Goal: Information Seeking & Learning: Stay updated

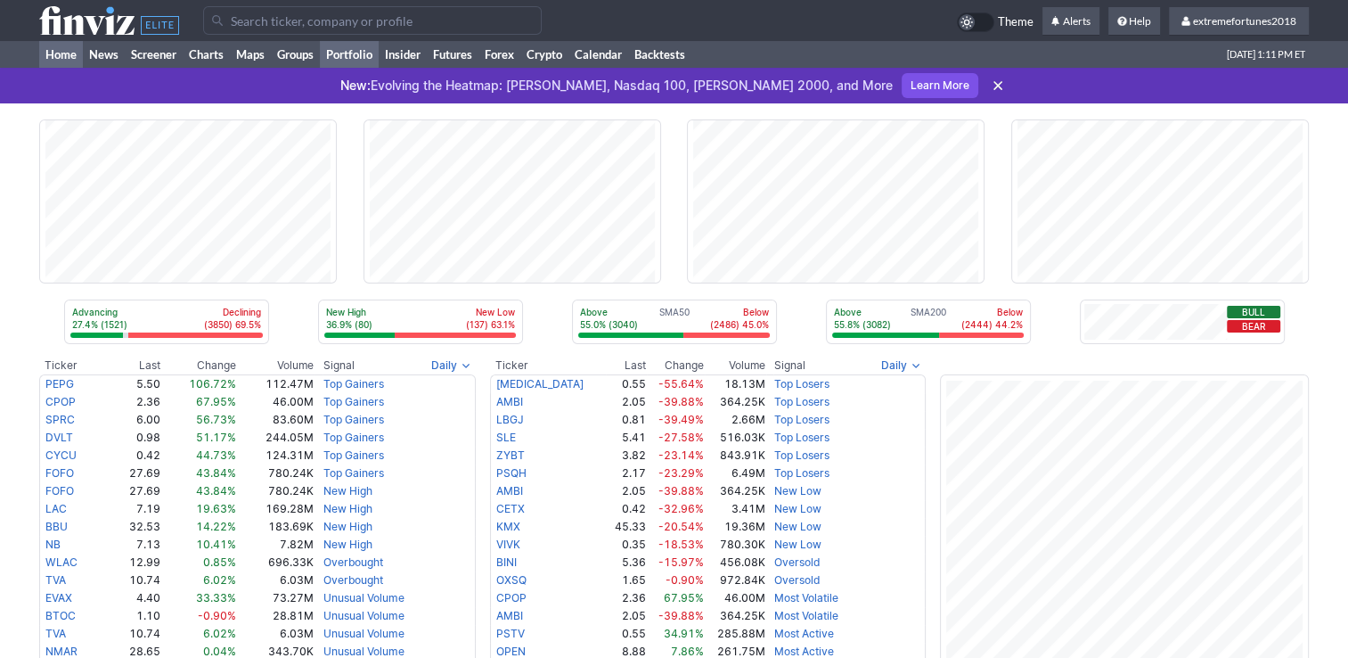
click at [364, 54] on link "Portfolio" at bounding box center [349, 54] width 59 height 27
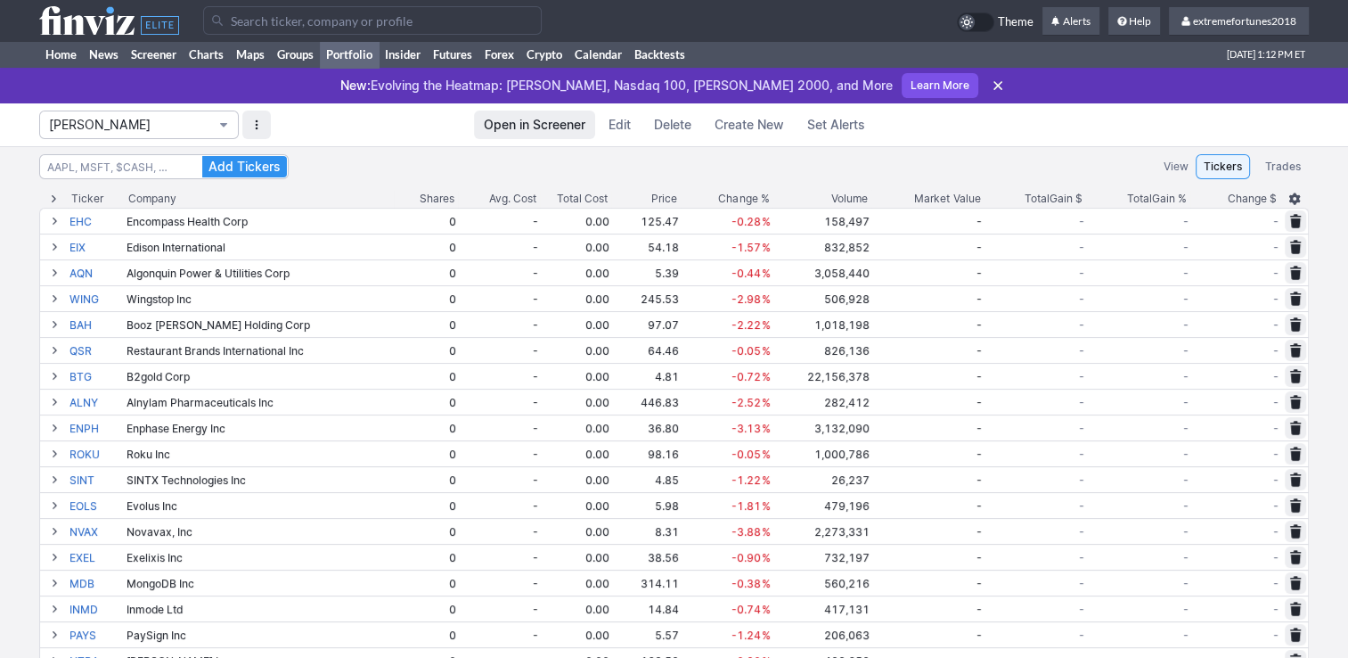
click at [120, 123] on span "Isabel_Watch" at bounding box center [130, 125] width 162 height 18
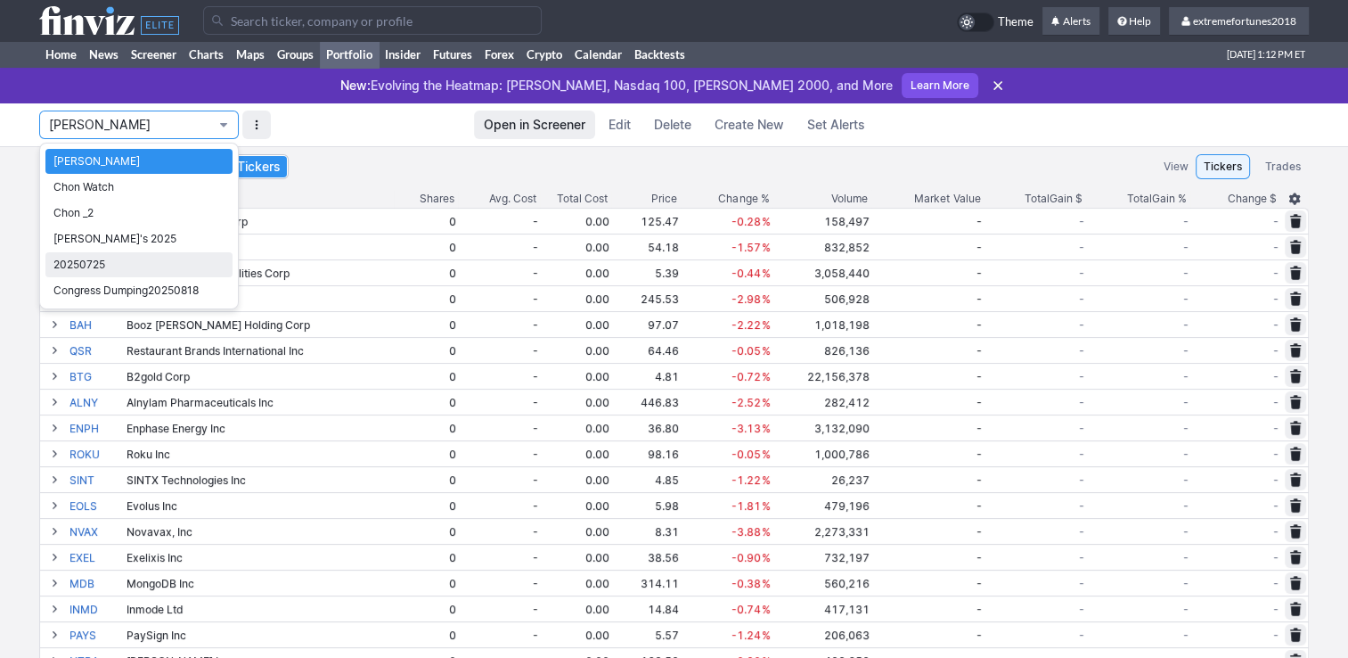
click at [112, 260] on span "20250725" at bounding box center [138, 265] width 171 height 18
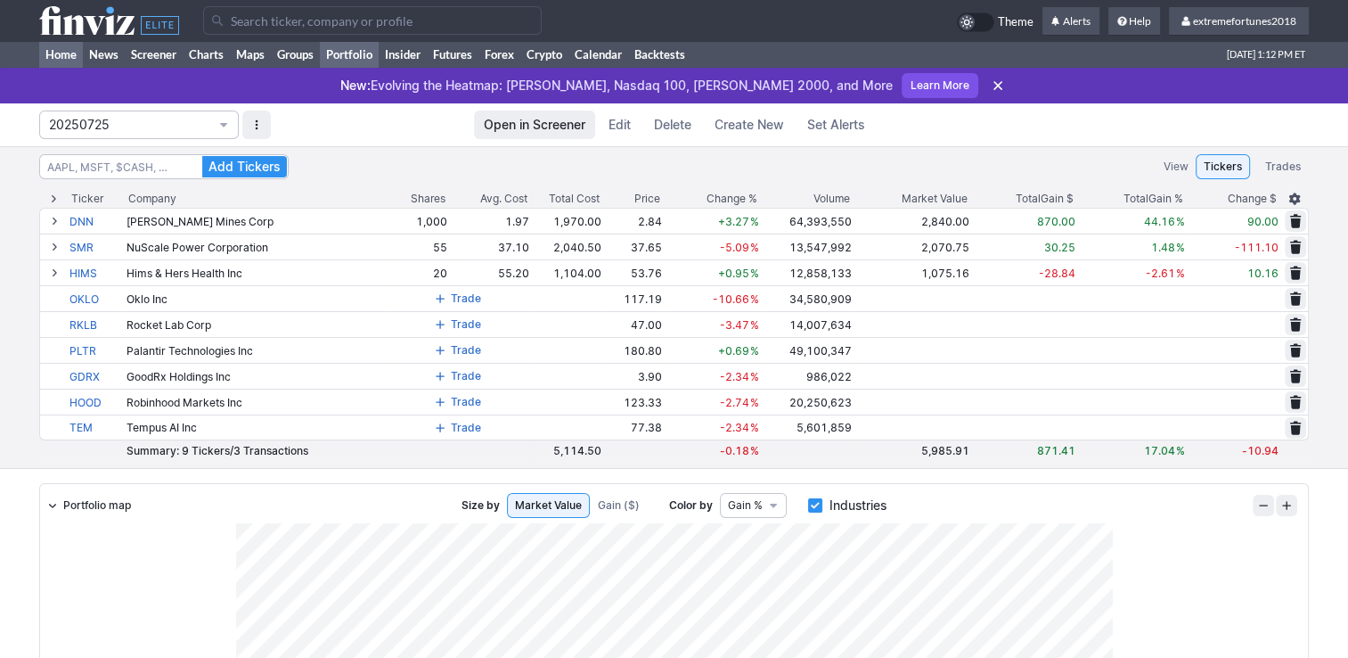
click at [59, 55] on link "Home" at bounding box center [61, 54] width 44 height 27
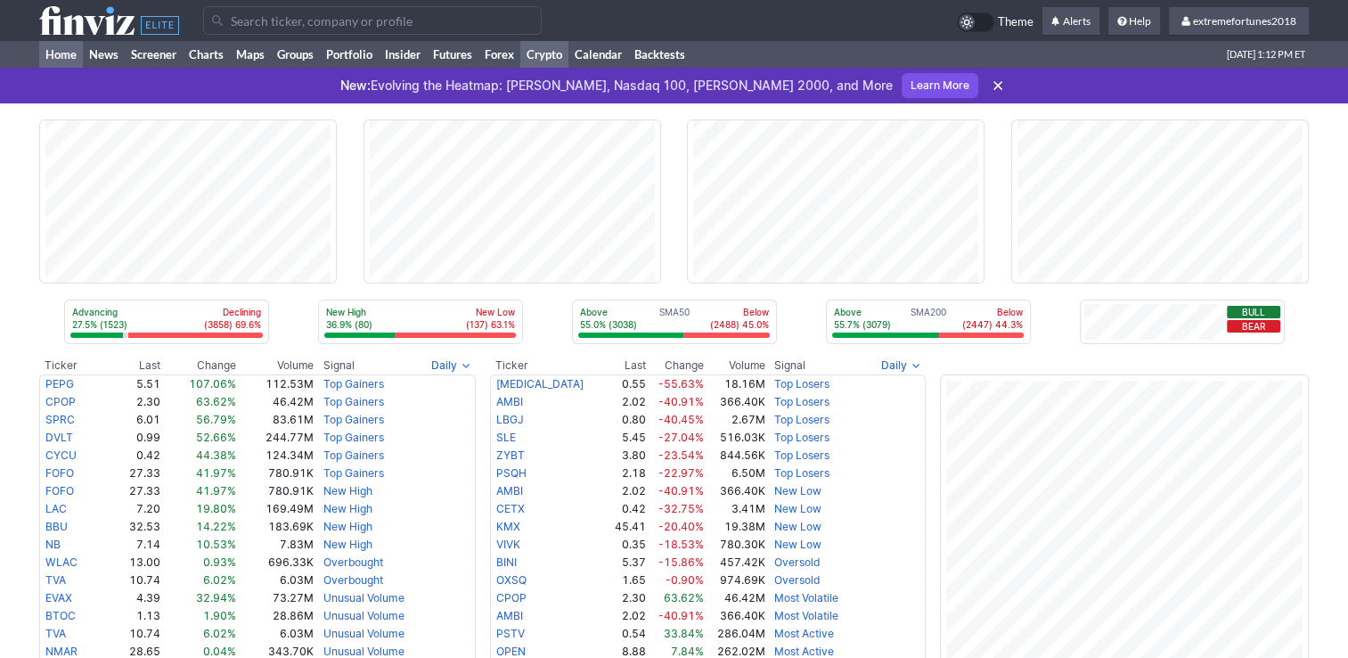
click at [548, 57] on link "Crypto" at bounding box center [544, 54] width 48 height 27
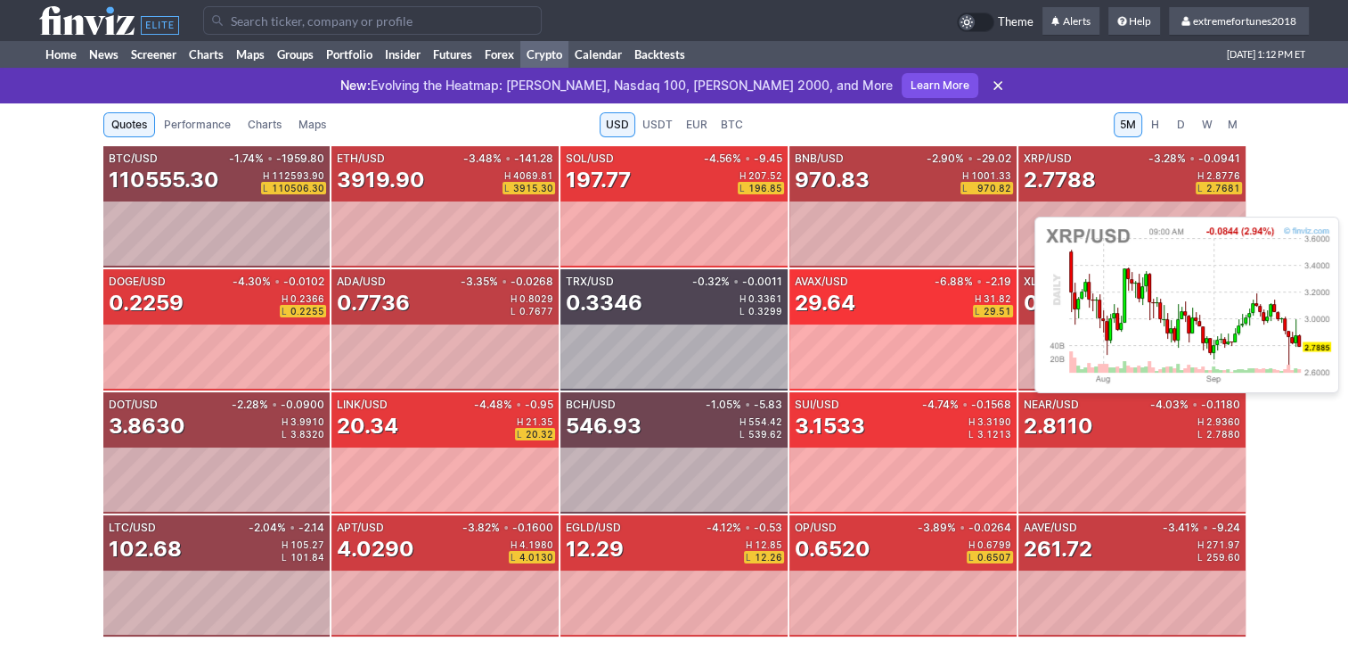
click at [1051, 194] on div "XRP/USD -3.28% • -0.0941 2.7788 H 2.8776 L 2.7681" at bounding box center [1132, 173] width 227 height 55
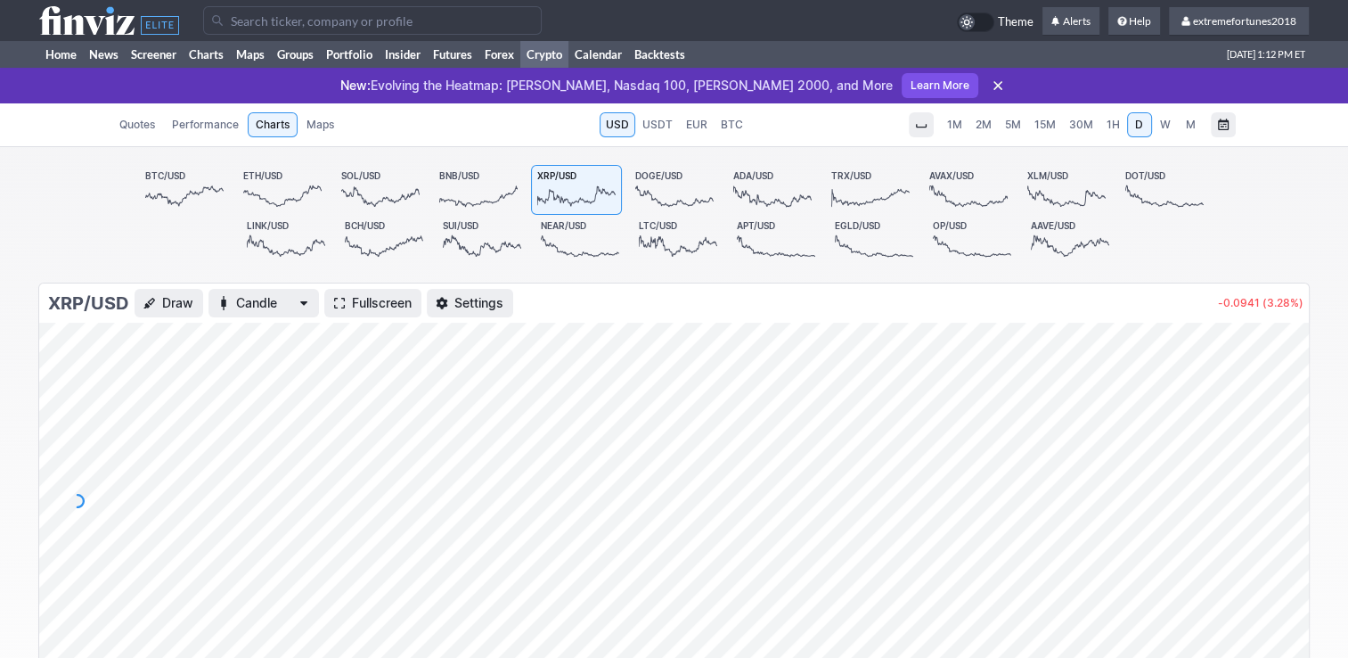
click at [1112, 130] on span "1H" at bounding box center [1113, 124] width 13 height 13
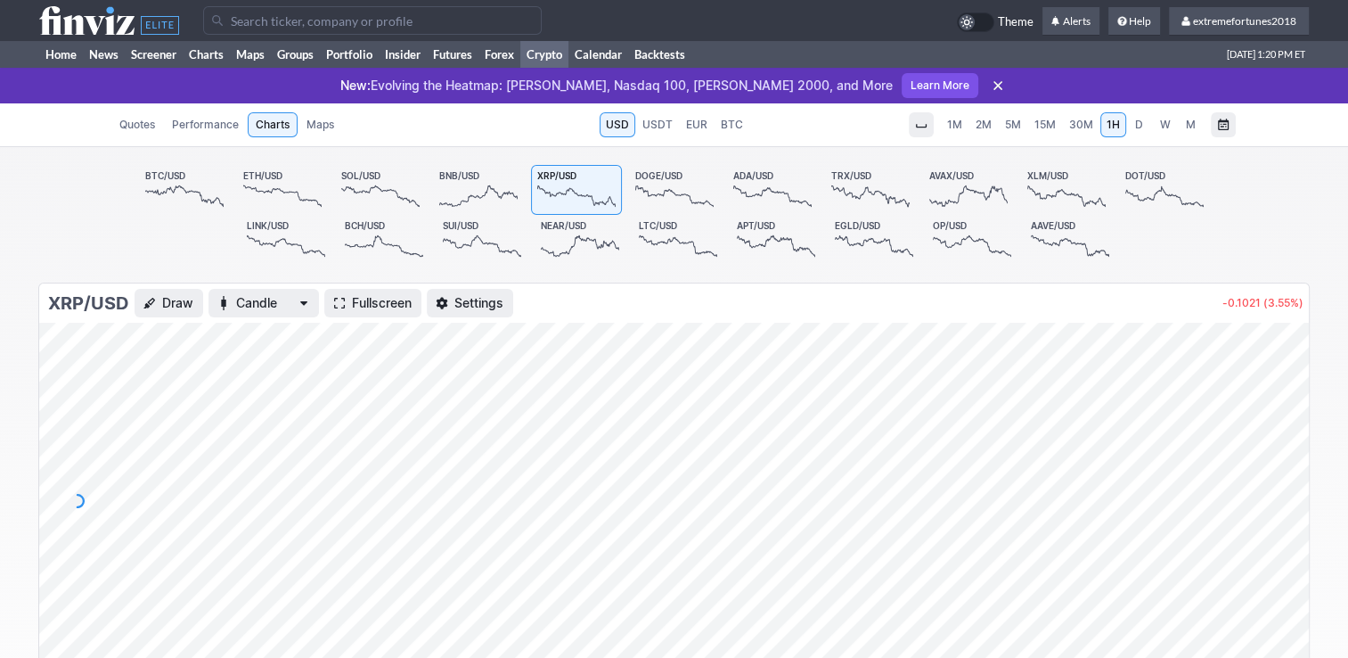
click at [1075, 132] on span "30M" at bounding box center [1081, 125] width 24 height 18
click at [1045, 128] on span "15M" at bounding box center [1045, 124] width 21 height 13
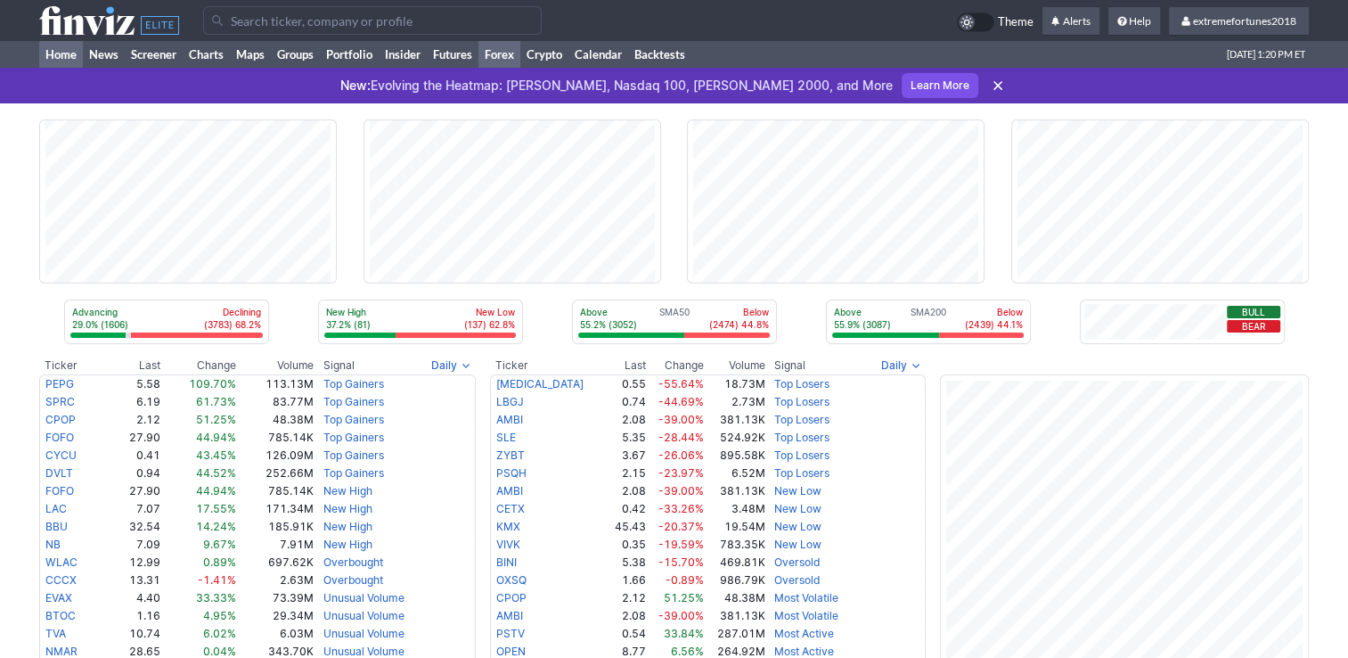
click at [502, 52] on link "Forex" at bounding box center [500, 54] width 42 height 27
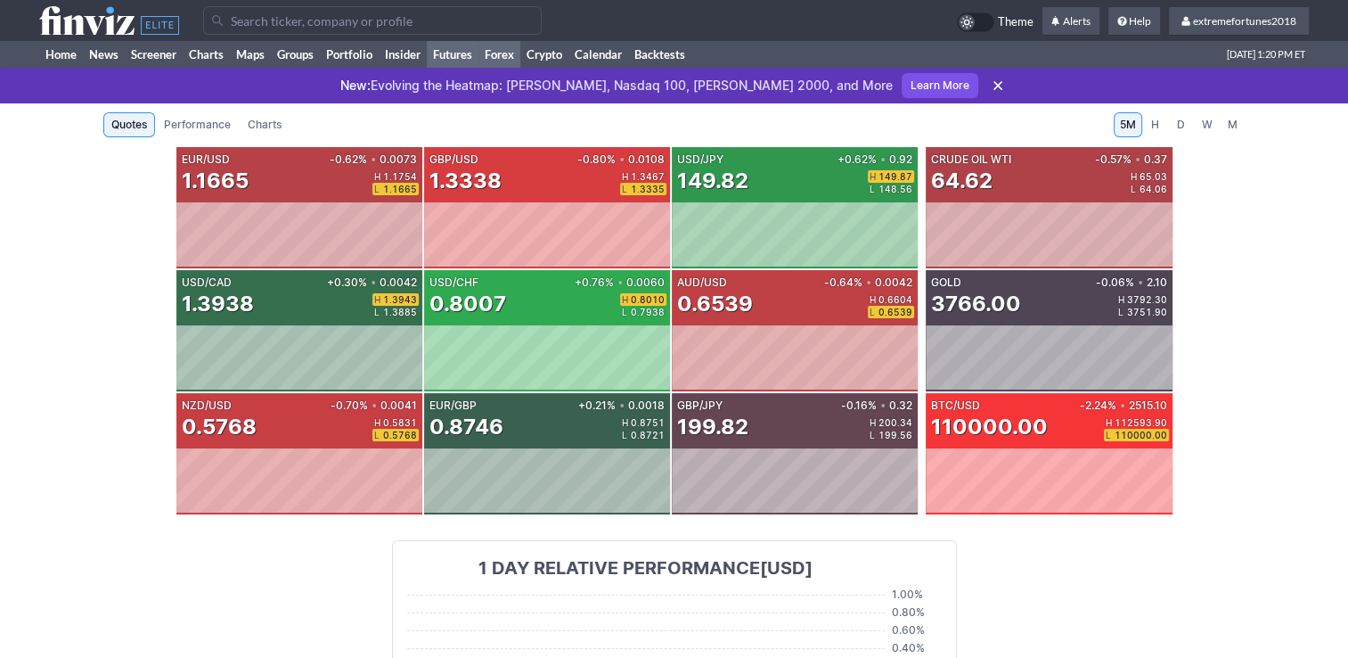
click at [468, 54] on link "Futures" at bounding box center [453, 54] width 52 height 27
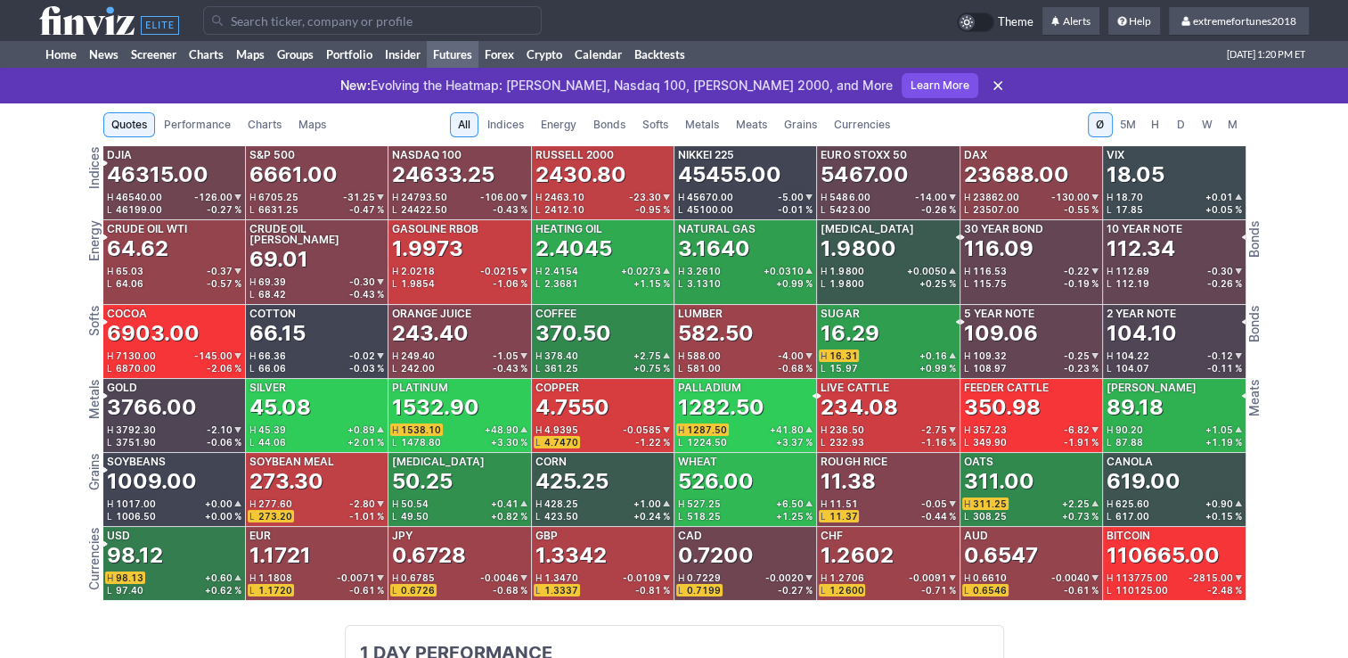
click at [708, 122] on span "Metals" at bounding box center [702, 125] width 34 height 18
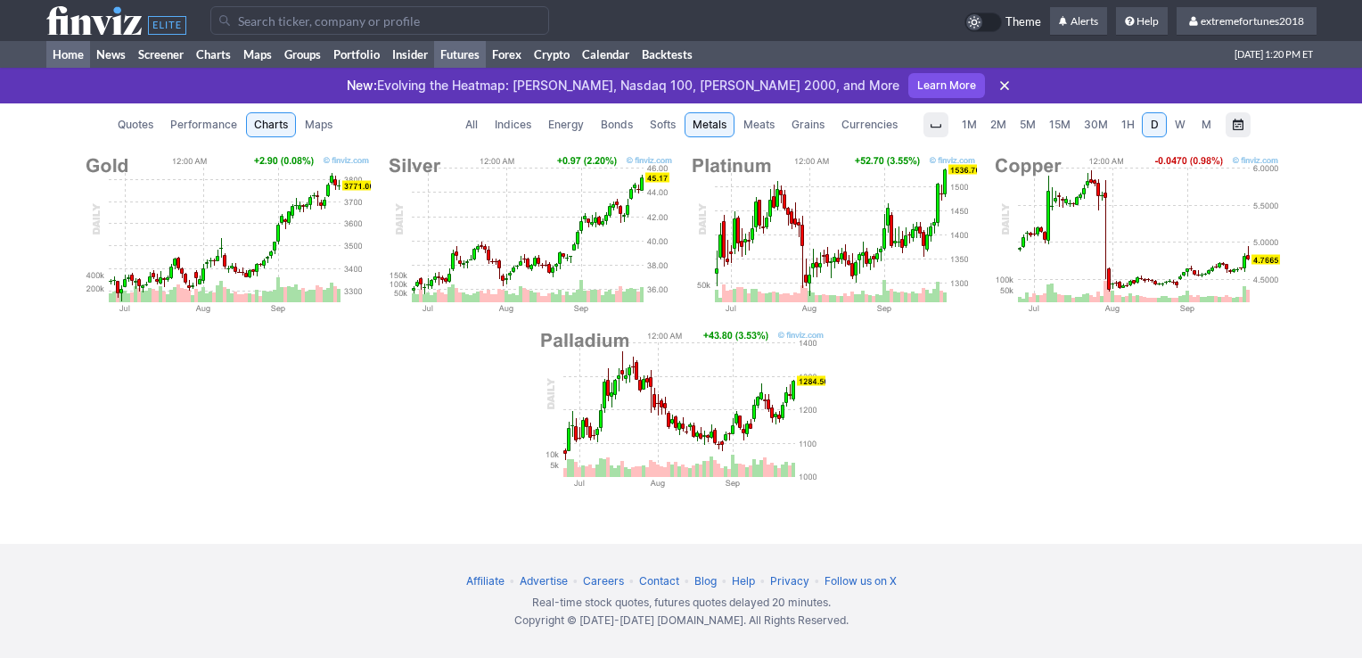
click at [65, 53] on link "Home" at bounding box center [68, 54] width 44 height 27
